Goal: Navigation & Orientation: Find specific page/section

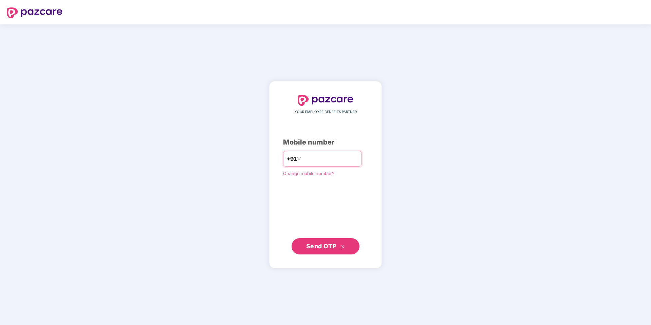
click at [307, 157] on input "*" at bounding box center [330, 158] width 56 height 11
type input "**********"
click at [315, 252] on button "Send OTP" at bounding box center [326, 246] width 68 height 16
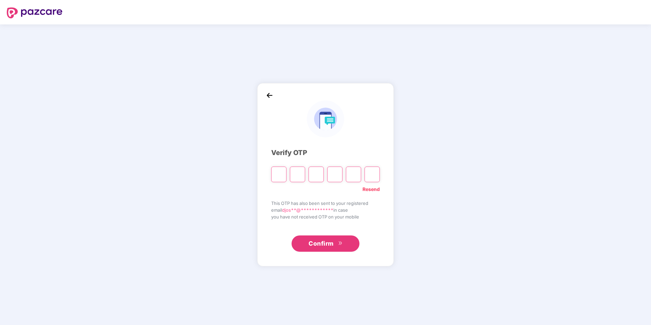
click at [277, 176] on input "Please enter verification code. Digit 1" at bounding box center [278, 175] width 15 height 16
type input "*"
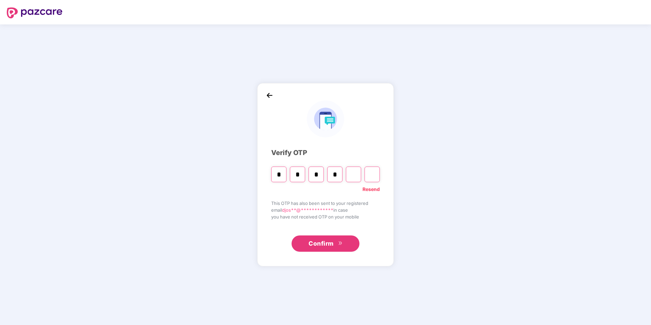
type input "*"
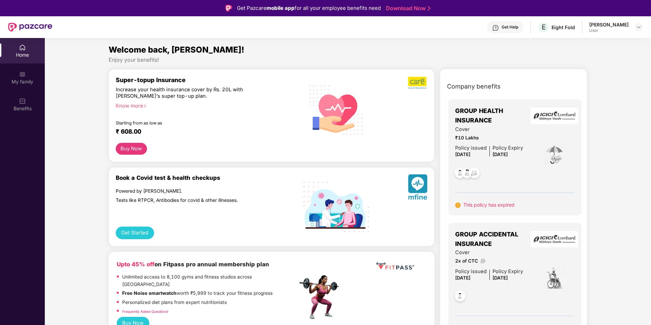
click at [488, 204] on span "This policy has expired" at bounding box center [488, 205] width 51 height 6
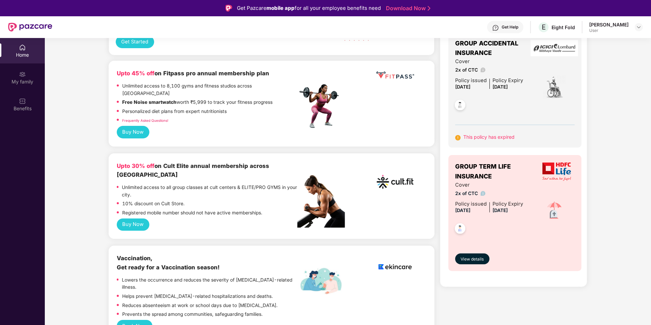
scroll to position [190, 0]
